Goal: Information Seeking & Learning: Learn about a topic

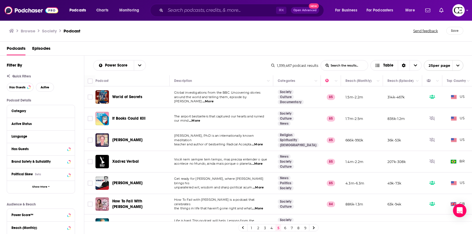
scroll to position [210, 0]
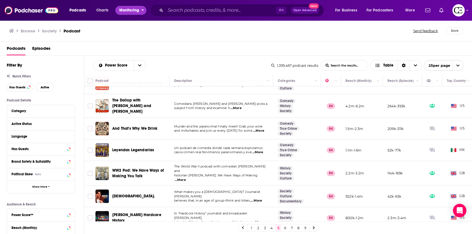
click at [132, 10] on span "Monitoring" at bounding box center [129, 10] width 20 height 8
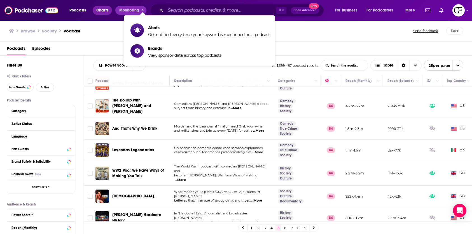
click at [101, 10] on span "Charts" at bounding box center [102, 10] width 12 height 8
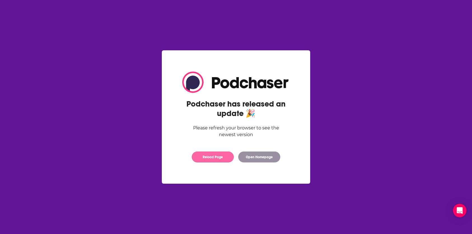
click at [213, 163] on button "Reload Page" at bounding box center [213, 157] width 42 height 11
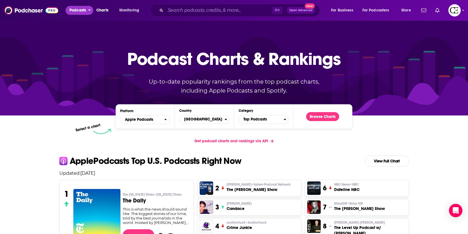
click at [87, 13] on button "Podcasts" at bounding box center [79, 10] width 28 height 9
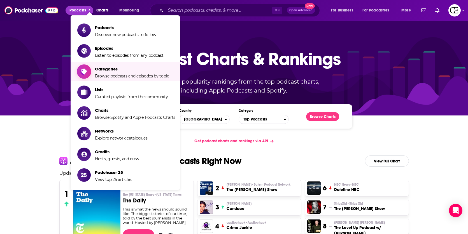
click at [116, 78] on span "Browse podcasts and episodes by topic" at bounding box center [132, 76] width 74 height 5
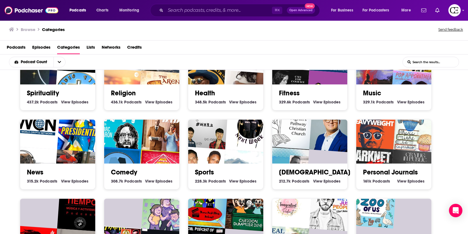
scroll to position [116, 0]
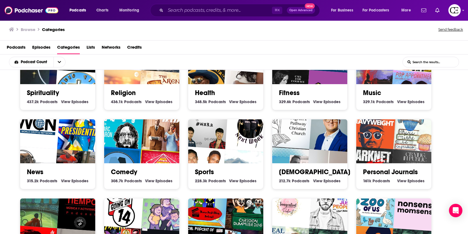
click at [58, 92] on link "Spirituality" at bounding box center [43, 93] width 32 height 8
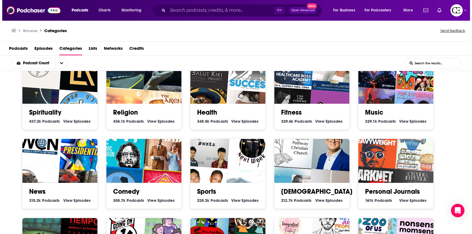
scroll to position [102, 0]
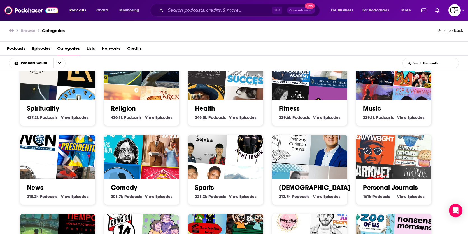
click at [395, 165] on img "Crying In Public" at bounding box center [414, 189] width 48 height 48
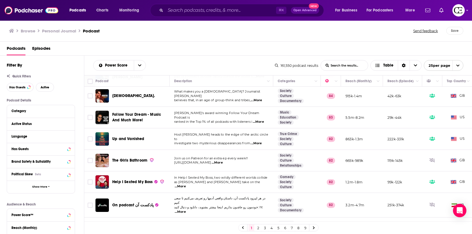
scroll to position [220, 0]
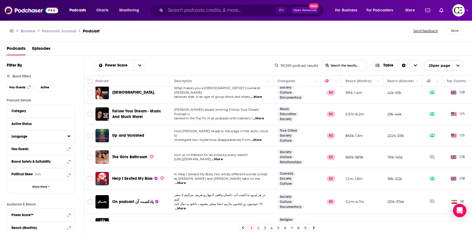
click at [65, 137] on button "Language" at bounding box center [39, 136] width 56 height 7
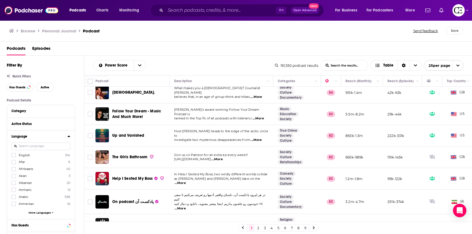
click at [38, 153] on label "English 91k" at bounding box center [40, 155] width 59 height 5
click at [14, 157] on input "multiSelectOption-en-0" at bounding box center [14, 157] width 0 height 0
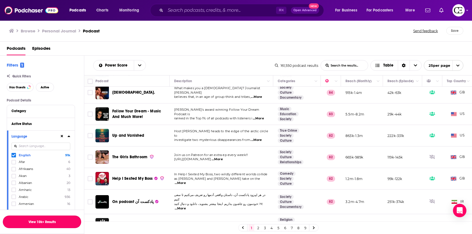
click at [39, 222] on button "View 10k+ Results" at bounding box center [42, 222] width 78 height 13
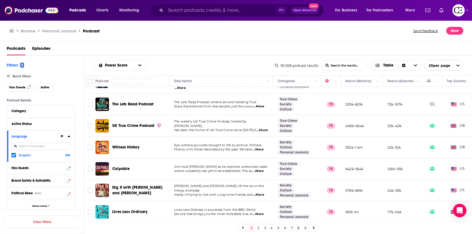
scroll to position [407, 0]
click at [257, 228] on link "2" at bounding box center [258, 228] width 6 height 7
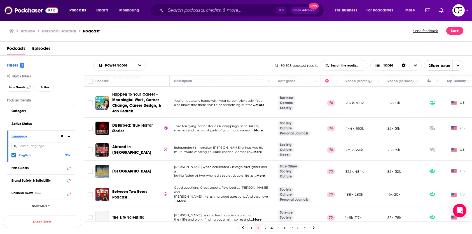
scroll to position [414, 0]
click at [264, 228] on link "3" at bounding box center [265, 228] width 6 height 7
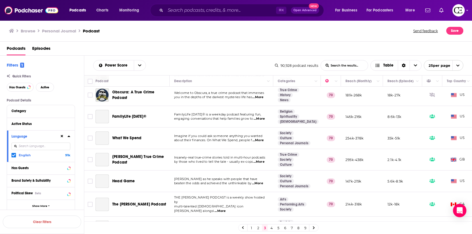
scroll to position [409, 0]
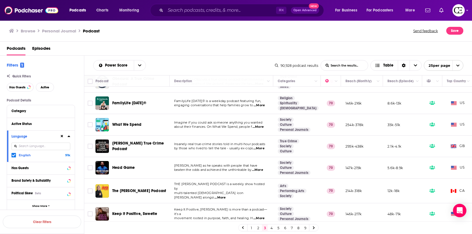
click at [272, 229] on link "4" at bounding box center [272, 228] width 6 height 7
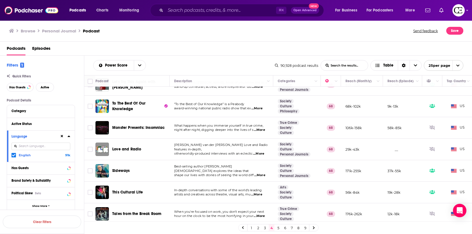
scroll to position [407, 0]
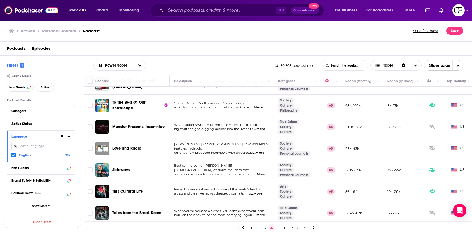
click at [277, 231] on link "5" at bounding box center [278, 228] width 6 height 7
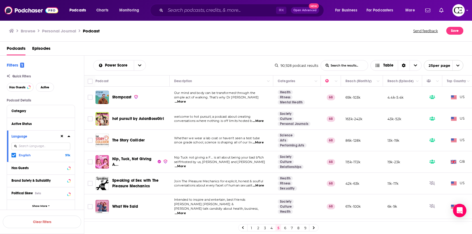
click at [29, 32] on h3 "Browse" at bounding box center [28, 30] width 15 height 5
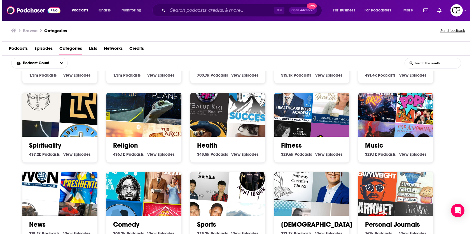
scroll to position [66, 0]
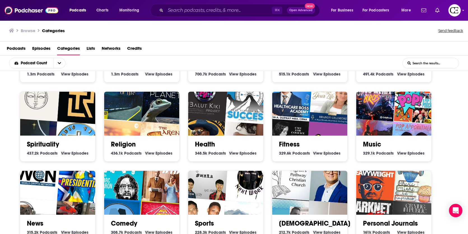
click at [322, 131] on img "Queerly Popular" at bounding box center [330, 145] width 48 height 48
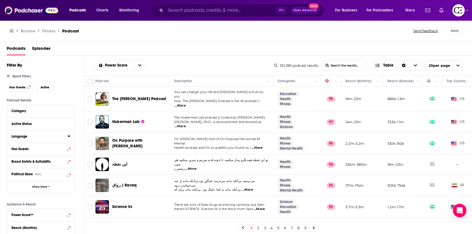
click at [37, 139] on button "Language" at bounding box center [39, 136] width 56 height 7
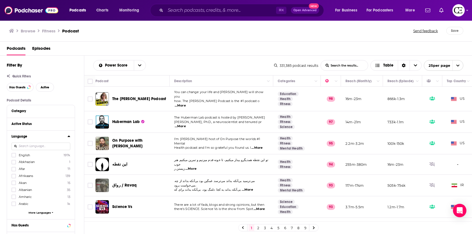
click at [24, 156] on span "English" at bounding box center [24, 155] width 11 height 4
click at [14, 157] on input "multiSelectOption-en-0" at bounding box center [14, 157] width 0 height 0
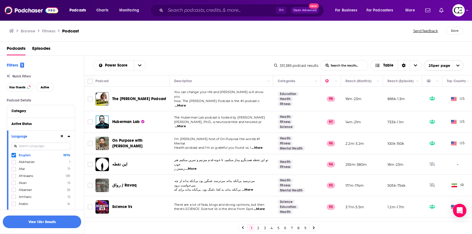
click at [51, 220] on button "View 10k+ Results" at bounding box center [42, 222] width 78 height 13
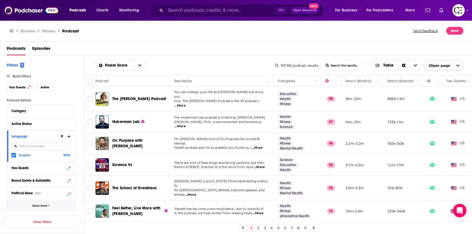
click at [50, 205] on button "Show More" at bounding box center [41, 206] width 68 height 13
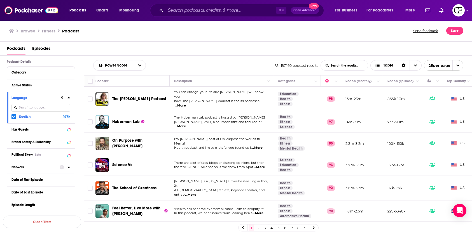
click at [43, 167] on div "Network" at bounding box center [33, 167] width 44 height 4
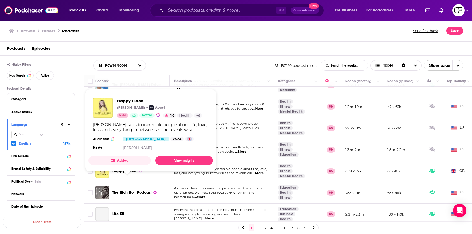
scroll to position [283, 0]
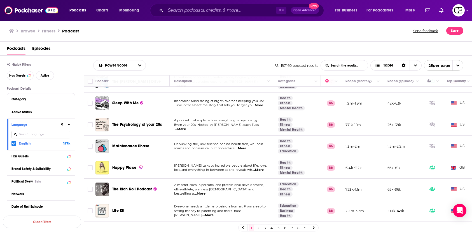
click at [258, 227] on link "2" at bounding box center [258, 228] width 6 height 7
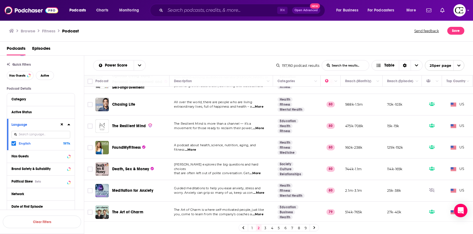
scroll to position [410, 0]
click at [266, 229] on link "3" at bounding box center [266, 228] width 6 height 7
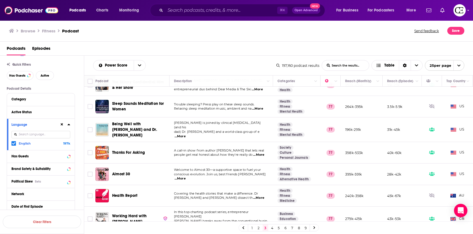
scroll to position [410, 0]
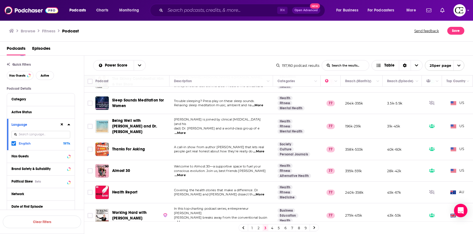
click at [273, 229] on link "4" at bounding box center [272, 228] width 6 height 7
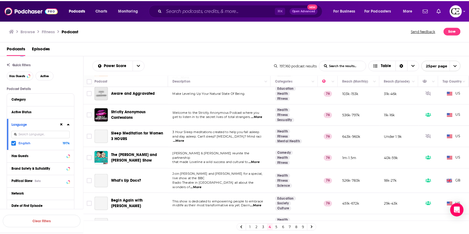
scroll to position [337, 0]
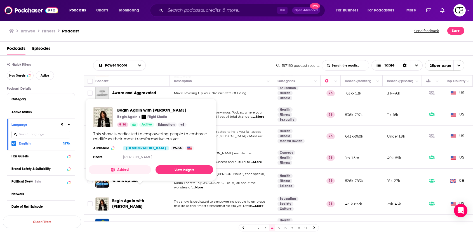
click at [134, 199] on span "Begin Again with [PERSON_NAME]" at bounding box center [128, 204] width 32 height 10
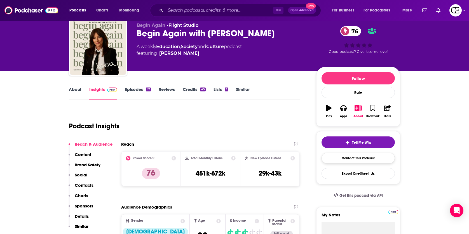
scroll to position [34, 0]
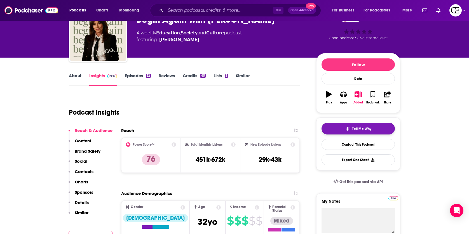
click at [350, 128] on div "Tell Me Why" at bounding box center [358, 129] width 26 height 4
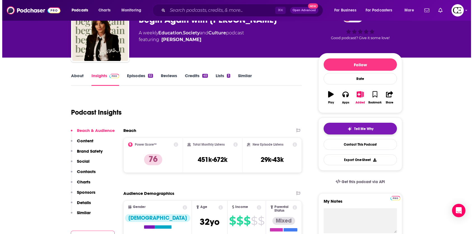
scroll to position [0, 0]
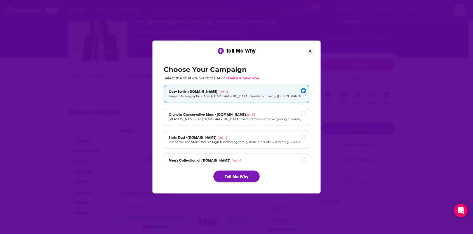
click at [231, 172] on button "Tell Me Why" at bounding box center [237, 177] width 46 height 12
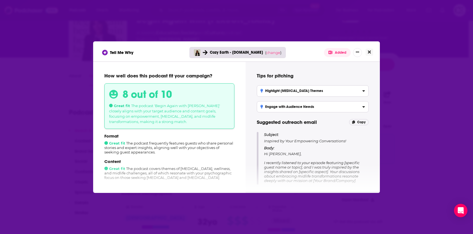
click at [373, 52] on button "Close" at bounding box center [370, 52] width 8 height 7
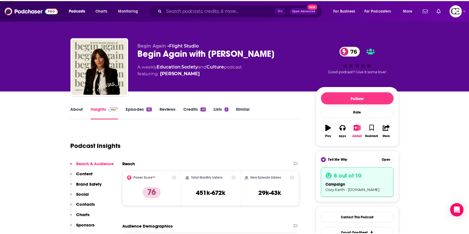
scroll to position [34, 0]
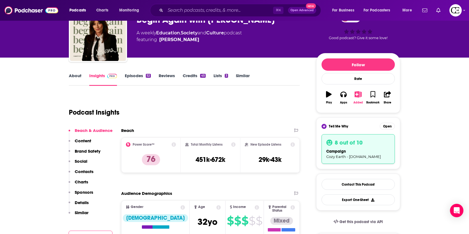
click at [358, 99] on button "Added" at bounding box center [358, 98] width 15 height 20
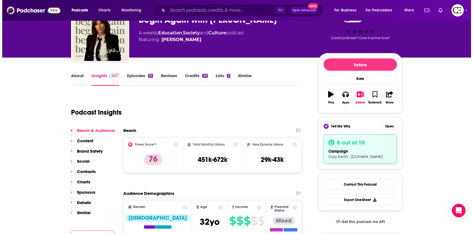
scroll to position [0, 0]
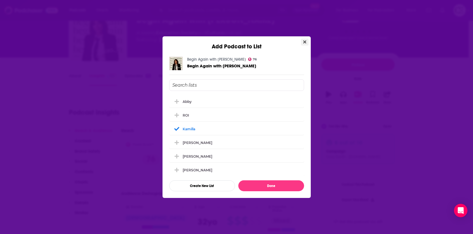
click at [305, 42] on icon "Close" at bounding box center [304, 41] width 3 height 3
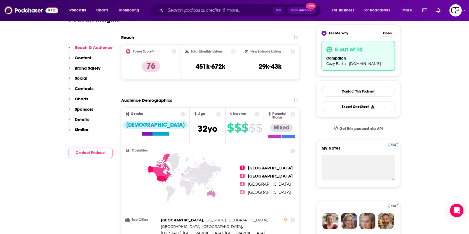
scroll to position [135, 0]
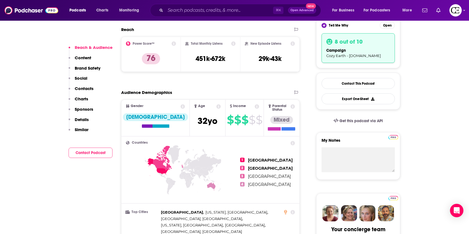
click at [78, 133] on button "Similar" at bounding box center [79, 132] width 20 height 10
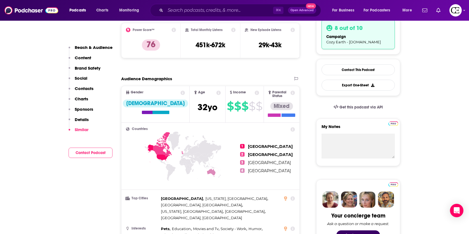
click at [81, 127] on p "Similar" at bounding box center [82, 129] width 14 height 5
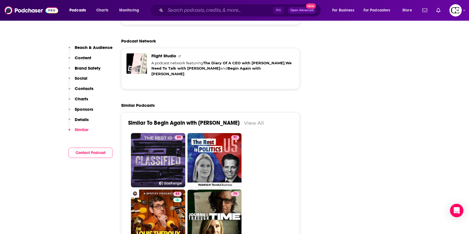
click at [87, 90] on p "Contacts" at bounding box center [84, 88] width 19 height 5
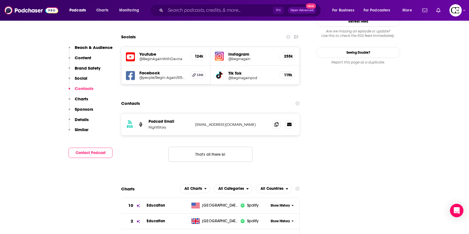
scroll to position [625, 0]
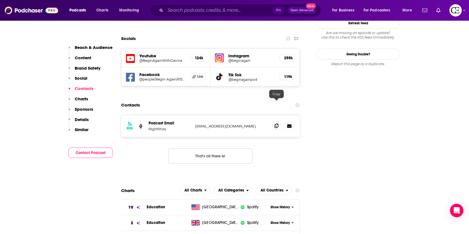
click at [278, 124] on icon at bounding box center [277, 126] width 4 height 4
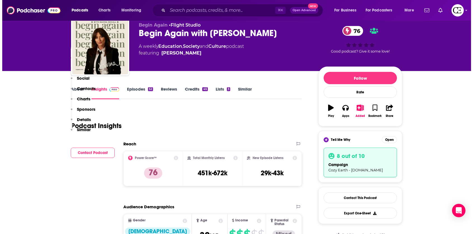
scroll to position [0, 0]
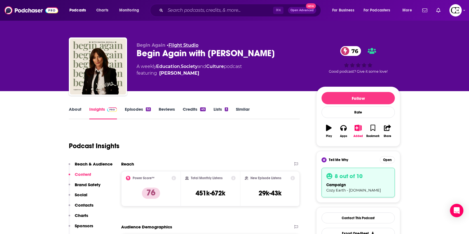
click at [188, 46] on link "Flight Studio" at bounding box center [183, 45] width 30 height 5
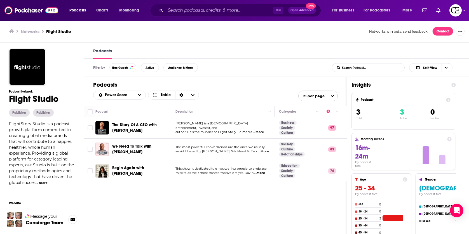
click at [34, 31] on h3 "Networks" at bounding box center [30, 31] width 19 height 5
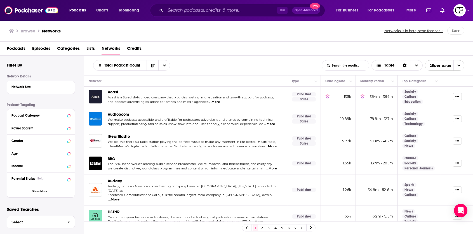
scroll to position [2, 0]
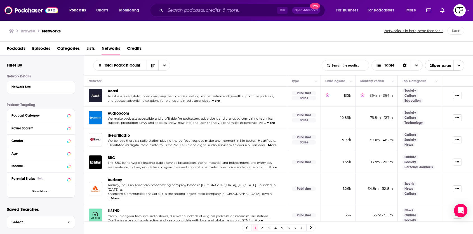
click at [302, 228] on link "8" at bounding box center [303, 228] width 6 height 7
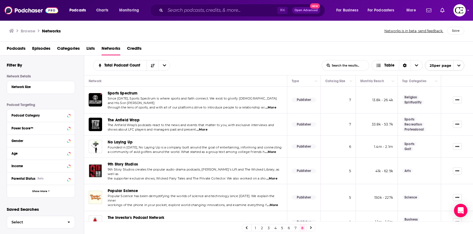
click at [295, 227] on link "7" at bounding box center [296, 228] width 6 height 7
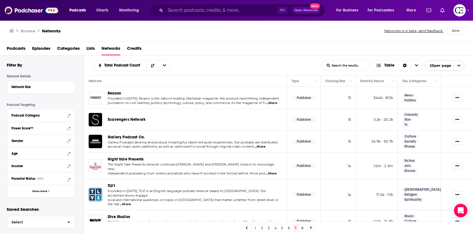
click at [291, 228] on link "6" at bounding box center [289, 228] width 6 height 7
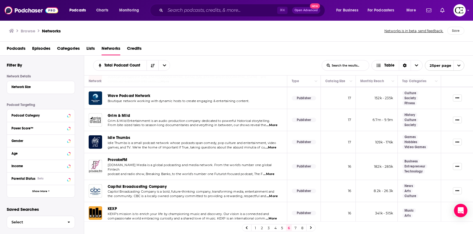
scroll to position [418, 0]
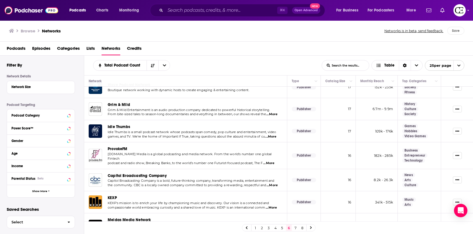
click at [282, 227] on link "5" at bounding box center [283, 228] width 6 height 7
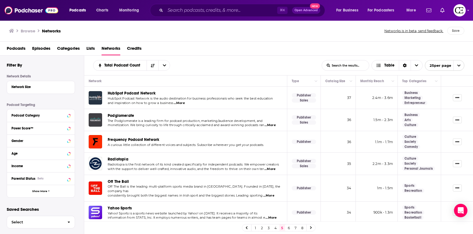
click at [275, 229] on link "4" at bounding box center [276, 228] width 6 height 7
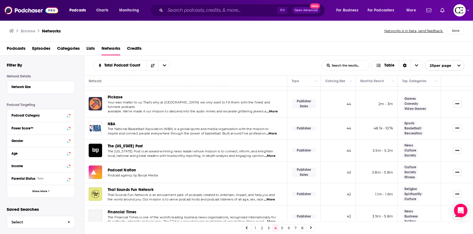
scroll to position [394, 0]
